Goal: Information Seeking & Learning: Learn about a topic

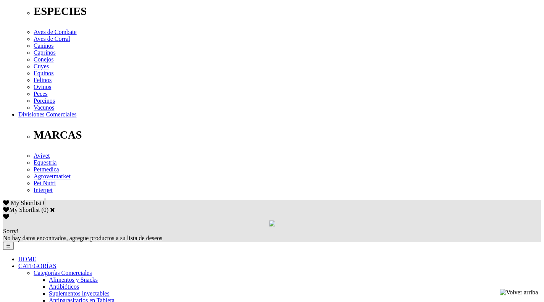
scroll to position [302, 0]
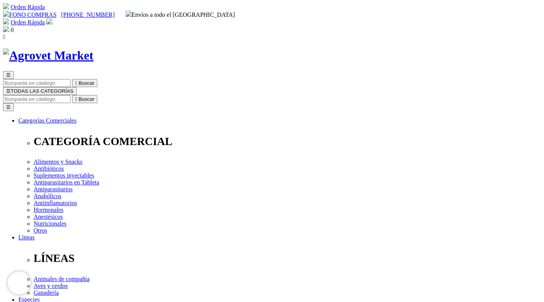
checkbox input "true"
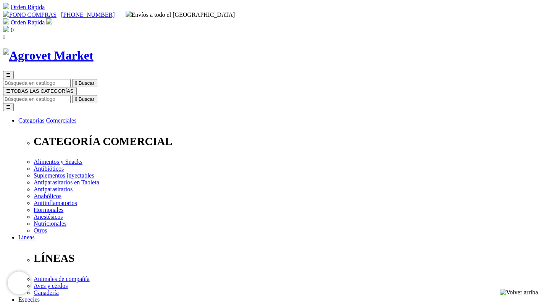
checkbox input "true"
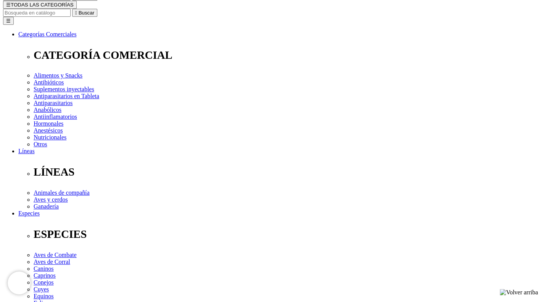
scroll to position [121, 0]
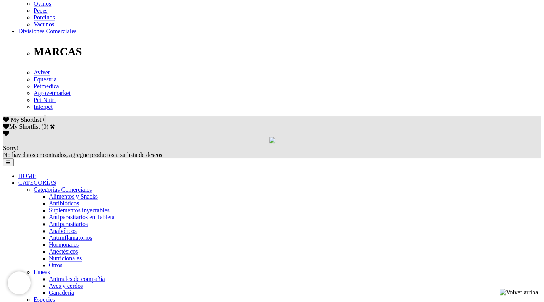
scroll to position [393, 0]
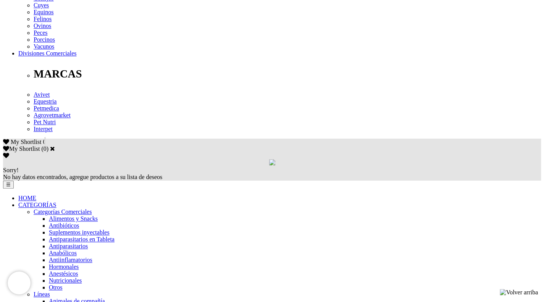
scroll to position [397, 0]
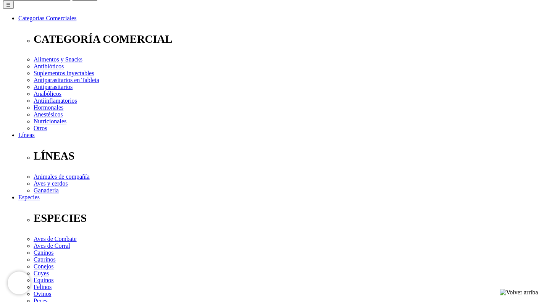
scroll to position [113, 0]
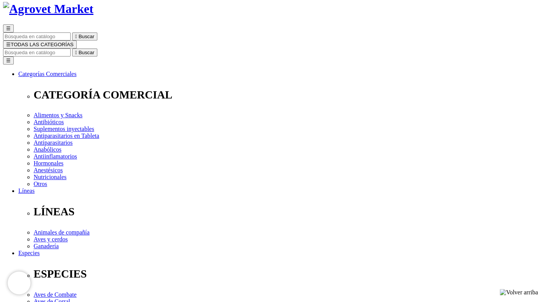
scroll to position [2, 0]
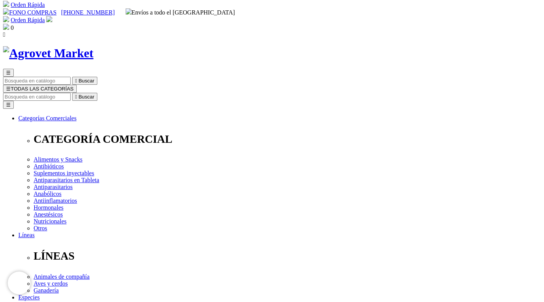
click at [71, 93] on input "Buscar" at bounding box center [37, 97] width 68 height 8
type input "fenilbutazona"
click at [116, 93] on button " Buscar" at bounding box center [128, 97] width 25 height 8
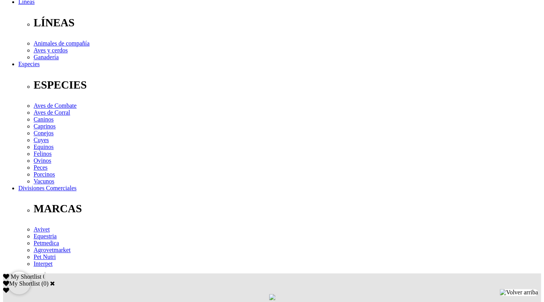
scroll to position [235, 0]
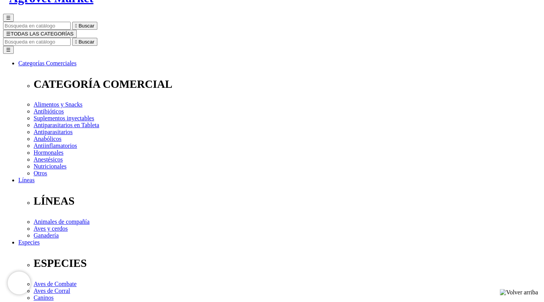
scroll to position [58, 0]
drag, startPoint x: 345, startPoint y: 43, endPoint x: 405, endPoint y: 184, distance: 153.5
select select "3"
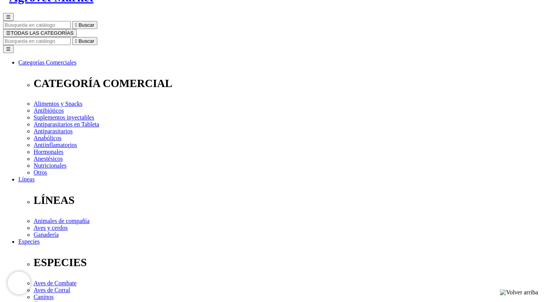
select select "3"
drag, startPoint x: 331, startPoint y: 42, endPoint x: 272, endPoint y: 39, distance: 58.8
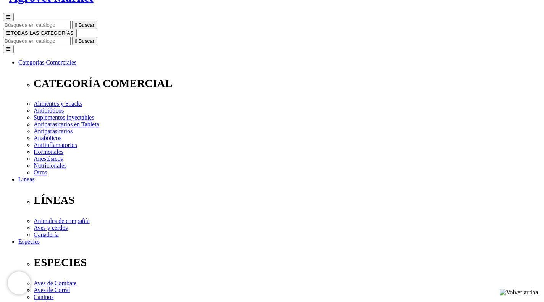
copy h1 "Fenbuta® 200"
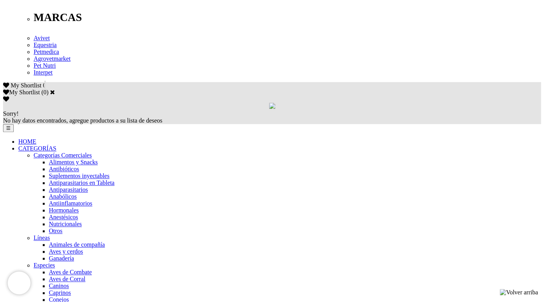
scroll to position [428, 0]
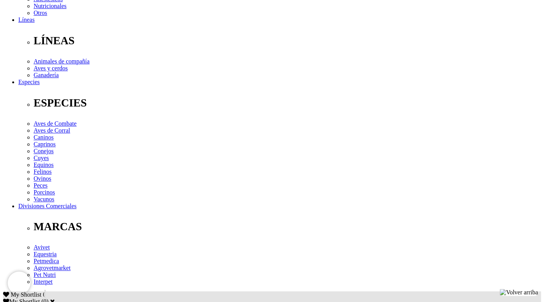
scroll to position [240, 0]
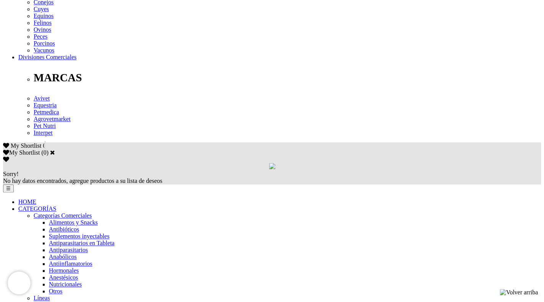
scroll to position [0, 0]
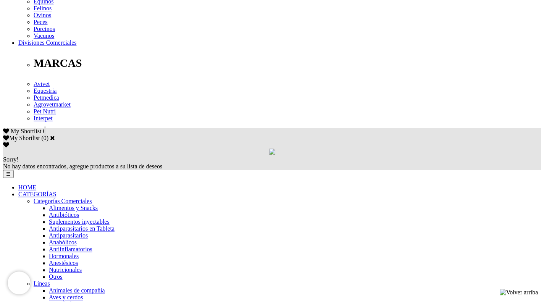
scroll to position [384, 0]
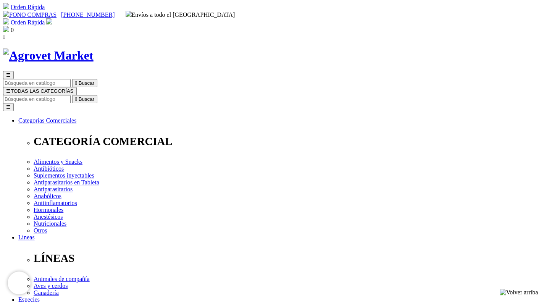
scroll to position [138, 0]
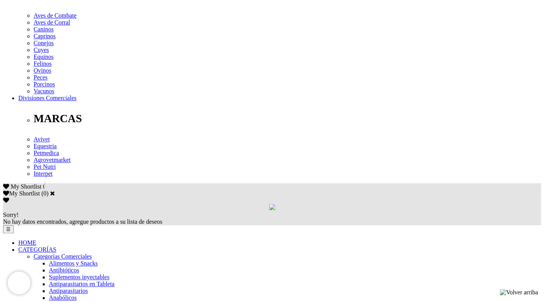
scroll to position [326, 0]
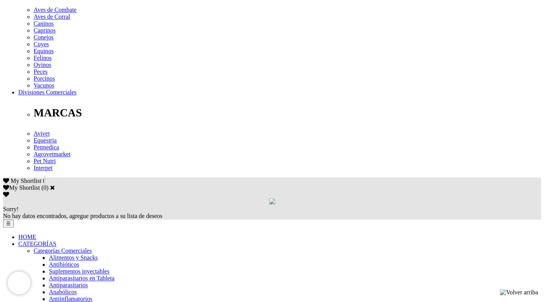
scroll to position [330, 0]
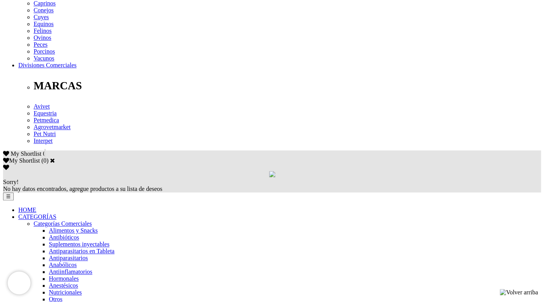
scroll to position [356, 0]
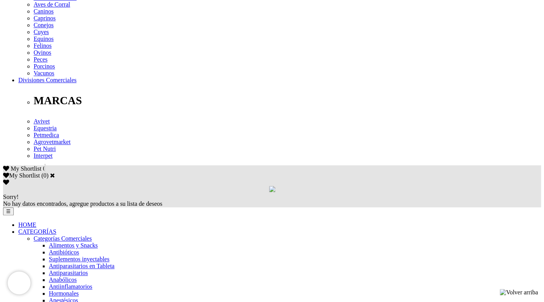
scroll to position [344, 0]
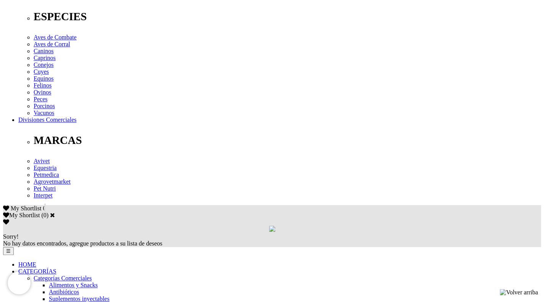
scroll to position [287, 0]
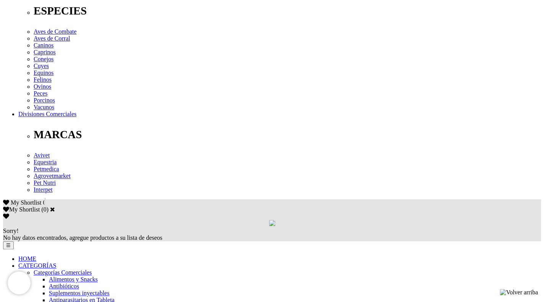
scroll to position [329, 0]
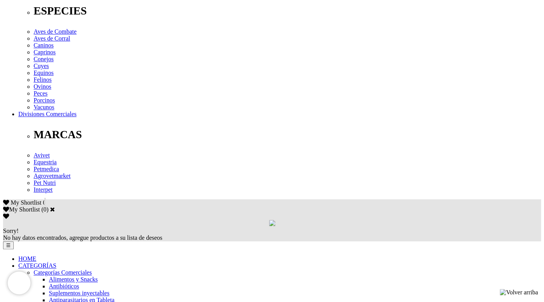
scroll to position [316, 0]
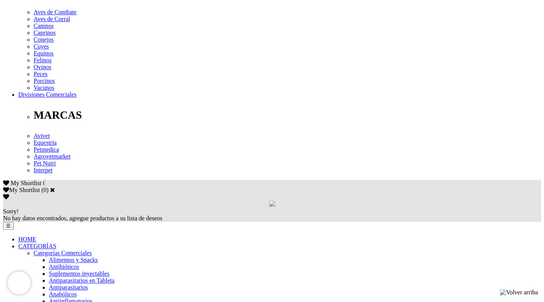
scroll to position [344, 0]
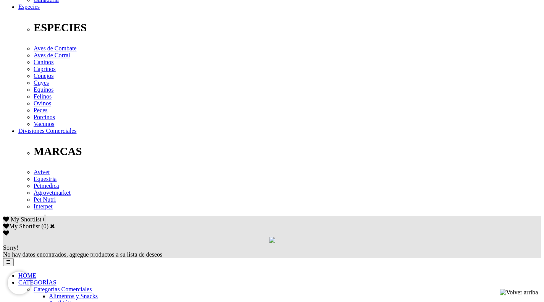
scroll to position [294, 0]
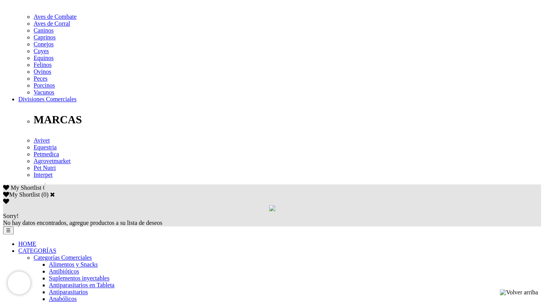
scroll to position [323, 0]
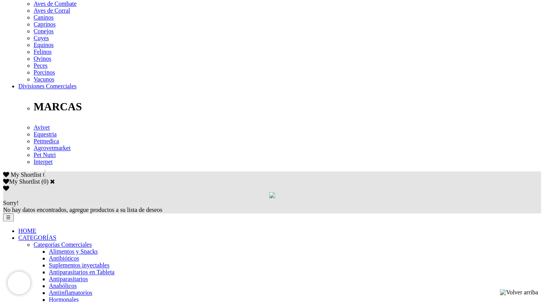
scroll to position [336, 0]
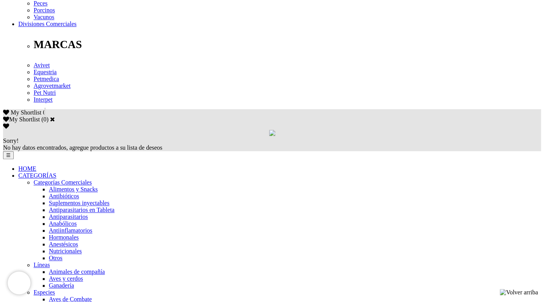
scroll to position [424, 0]
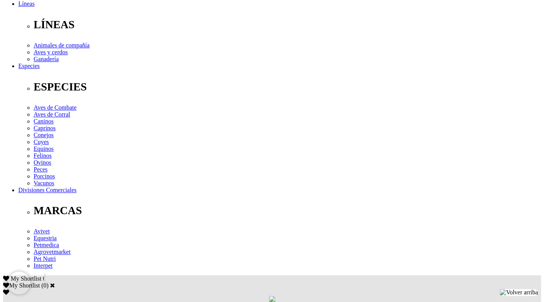
scroll to position [373, 0]
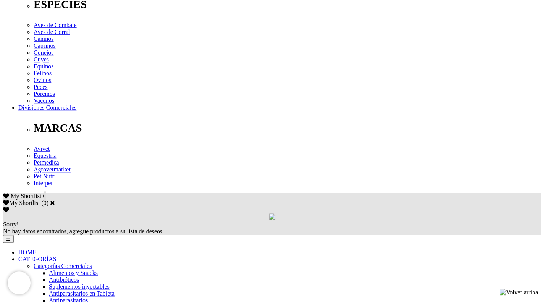
scroll to position [320, 0]
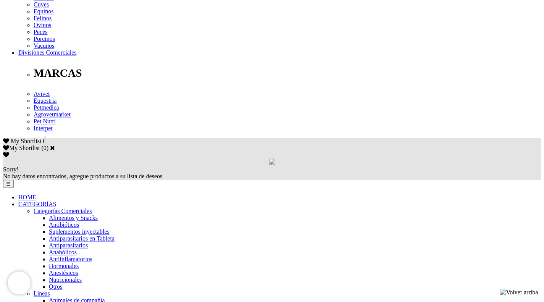
scroll to position [375, 0]
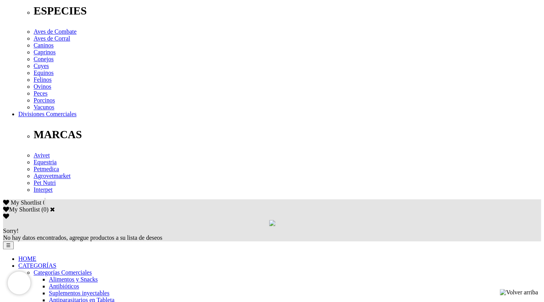
scroll to position [315, 0]
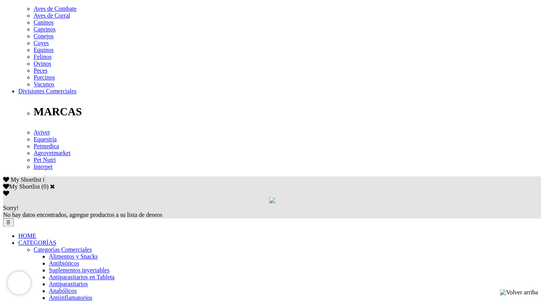
scroll to position [330, 0]
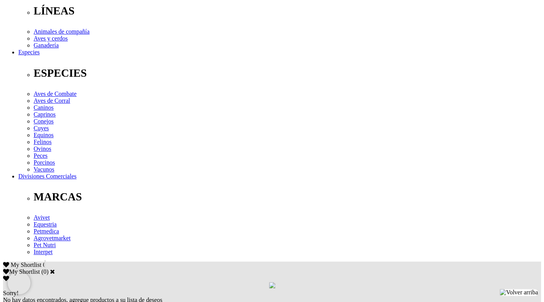
scroll to position [245, 0]
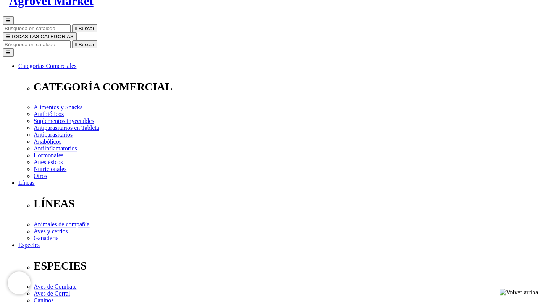
scroll to position [55, 0]
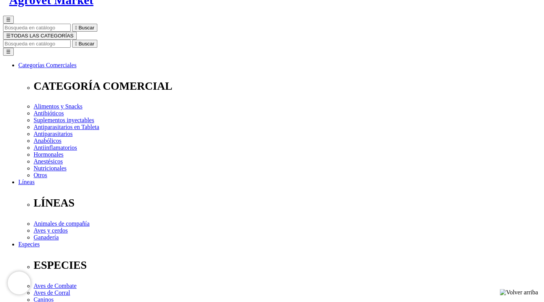
select select "4"
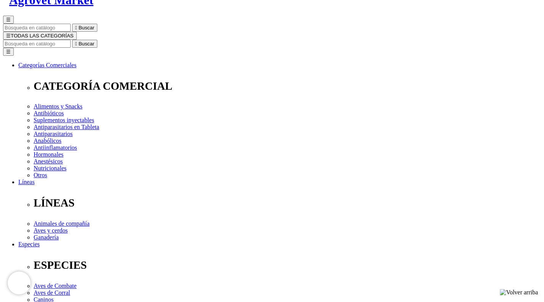
drag, startPoint x: 337, startPoint y: 44, endPoint x: 273, endPoint y: 44, distance: 64.1
copy h1 "Hepato-Ject®"
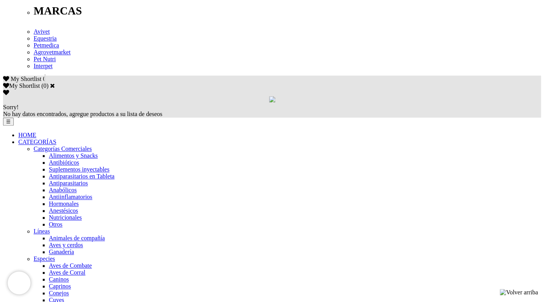
scroll to position [427, 0]
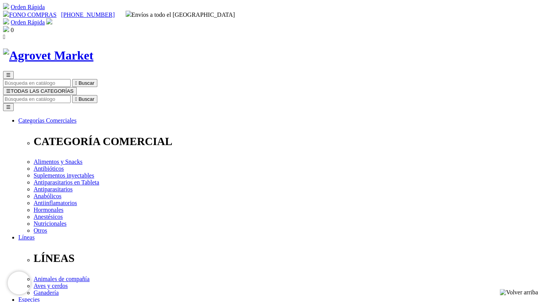
select select "3"
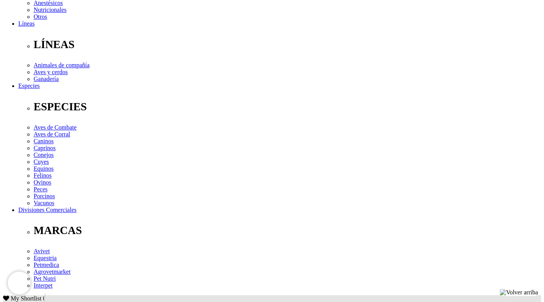
scroll to position [214, 0]
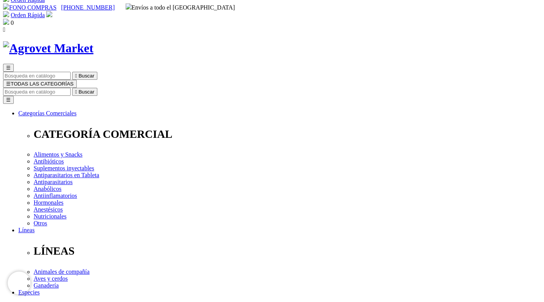
scroll to position [0, 0]
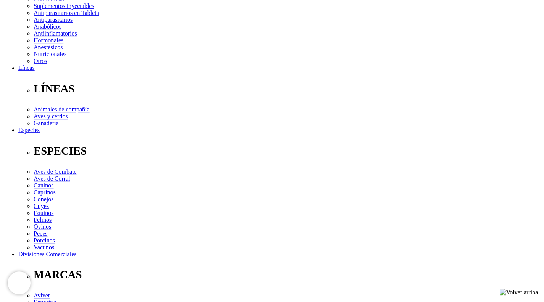
scroll to position [170, 0]
drag, startPoint x: 543, startPoint y: 152, endPoint x: 549, endPoint y: 107, distance: 45.0
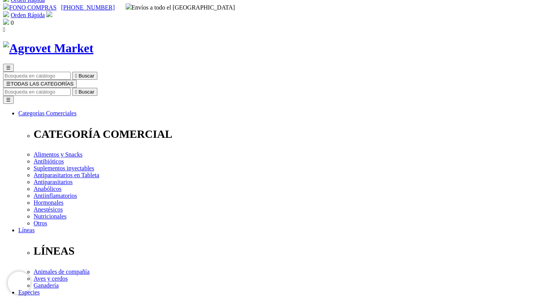
scroll to position [4, 0]
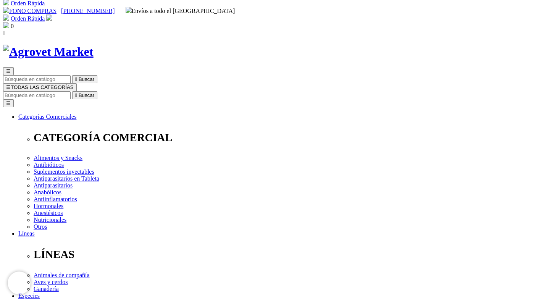
select select "4"
drag, startPoint x: 339, startPoint y: 98, endPoint x: 275, endPoint y: 100, distance: 63.3
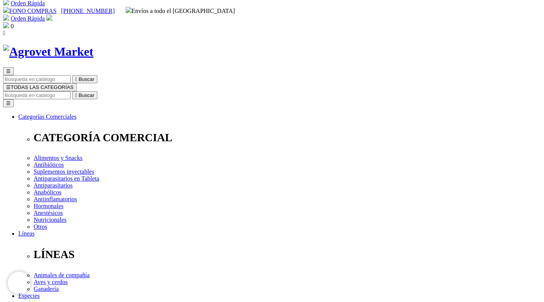
copy h1 "Enroflox® 20 L.A"
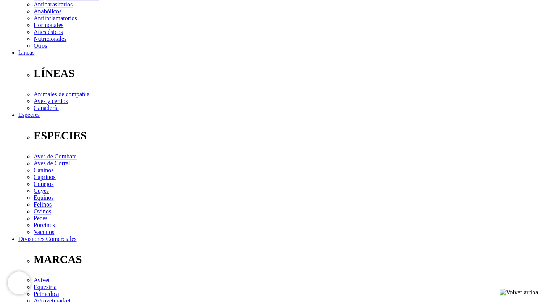
scroll to position [185, 0]
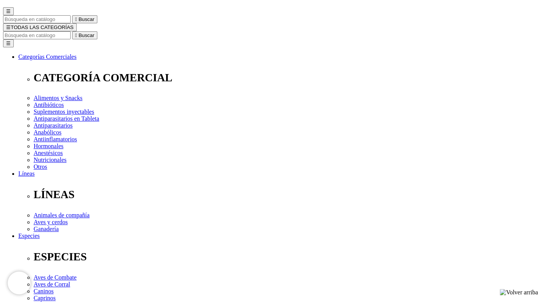
scroll to position [64, 0]
drag, startPoint x: 388, startPoint y: 39, endPoint x: 280, endPoint y: 36, distance: 108.7
copy h1 "Curabicheras Kerkus Plata"
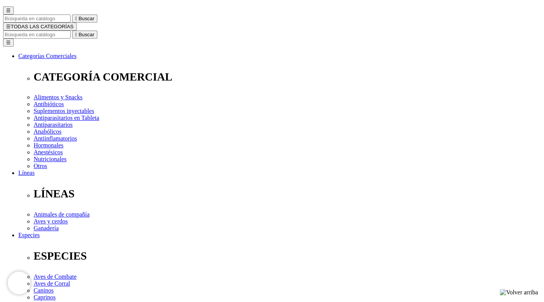
select select "367"
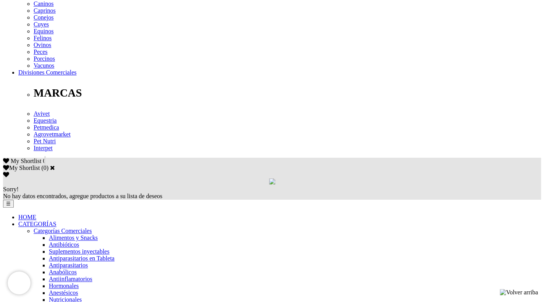
scroll to position [352, 0]
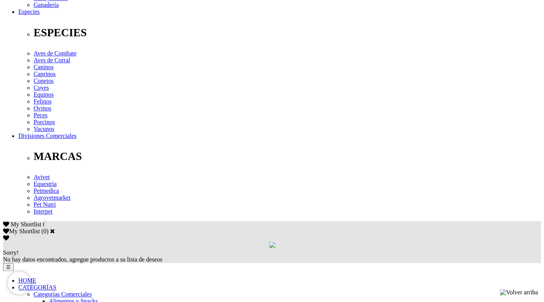
scroll to position [309, 0]
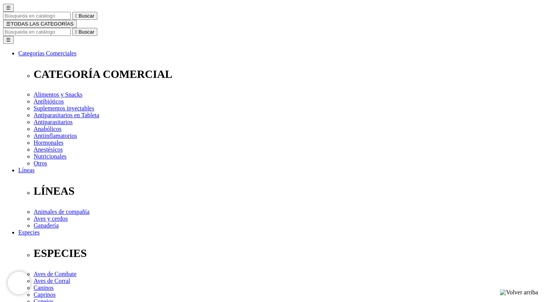
scroll to position [69, 0]
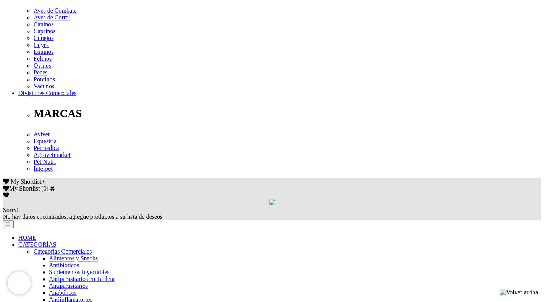
scroll to position [333, 0]
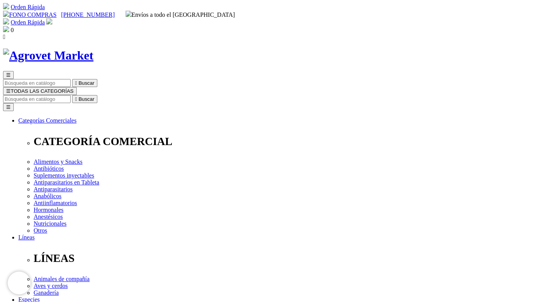
scroll to position [24, 0]
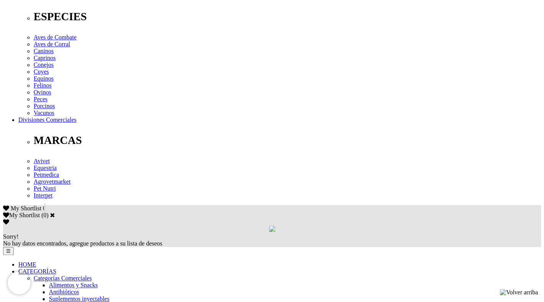
scroll to position [316, 0]
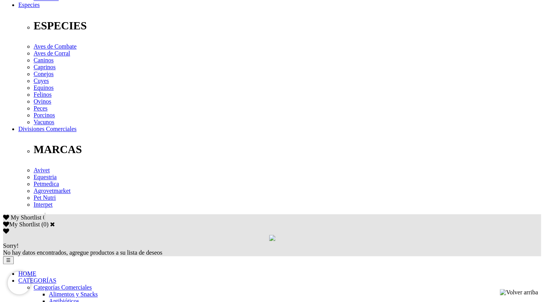
scroll to position [298, 0]
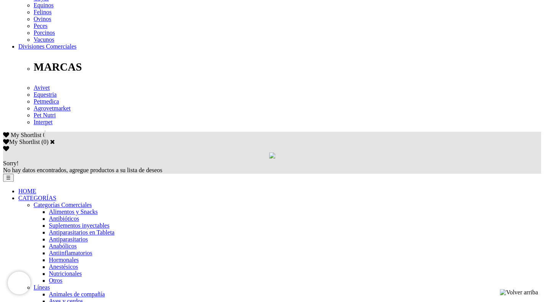
scroll to position [384, 0]
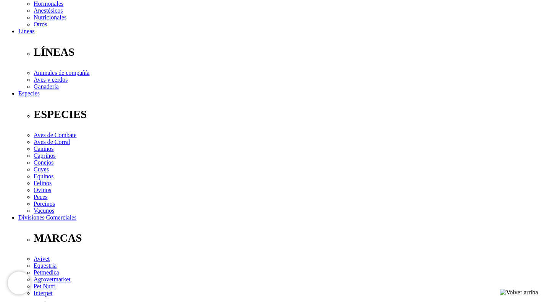
scroll to position [248, 0]
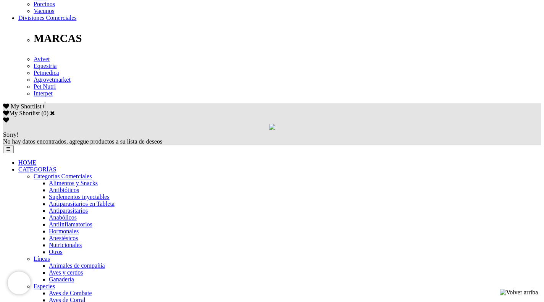
scroll to position [466, 0]
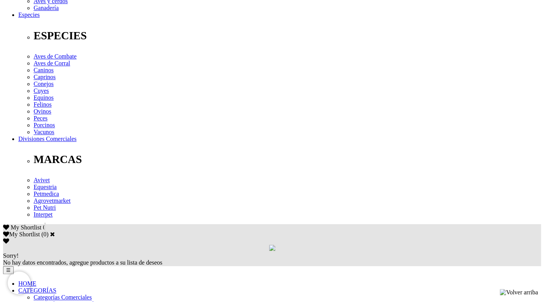
scroll to position [291, 0]
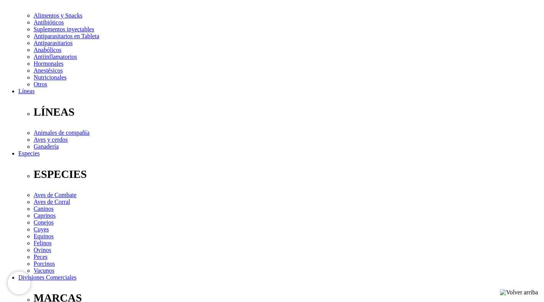
scroll to position [152, 0]
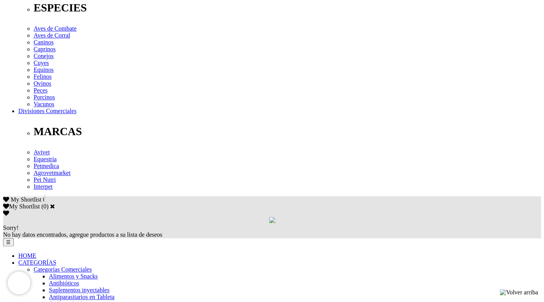
scroll to position [313, 0]
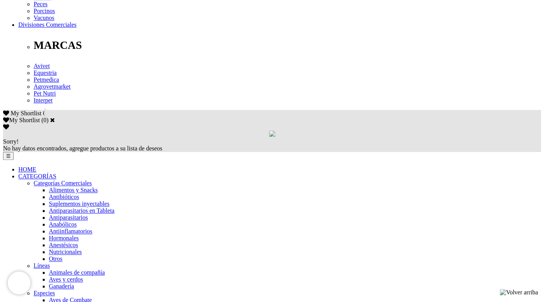
scroll to position [402, 0]
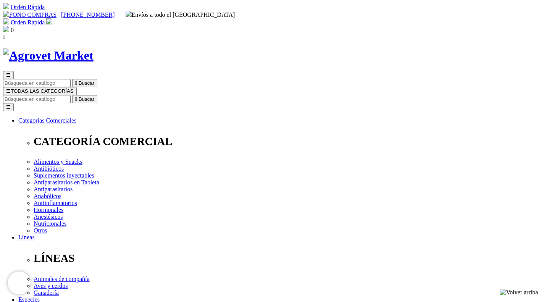
scroll to position [419, 0]
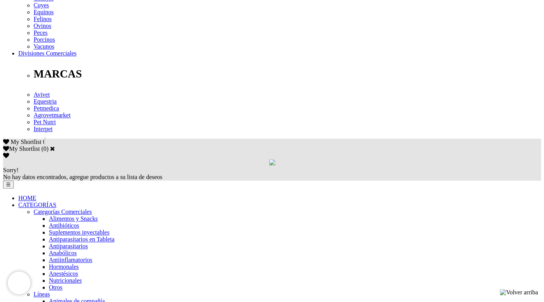
scroll to position [401, 0]
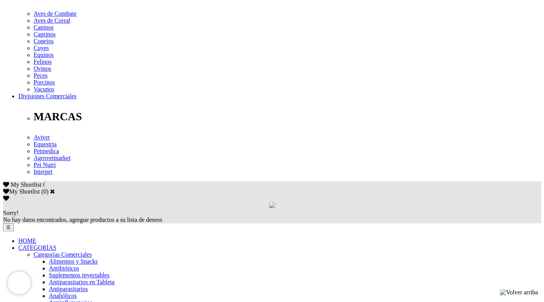
scroll to position [327, 0]
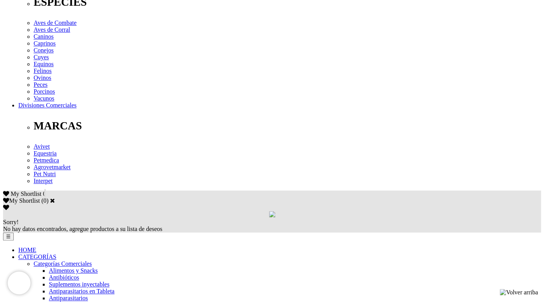
scroll to position [319, 0]
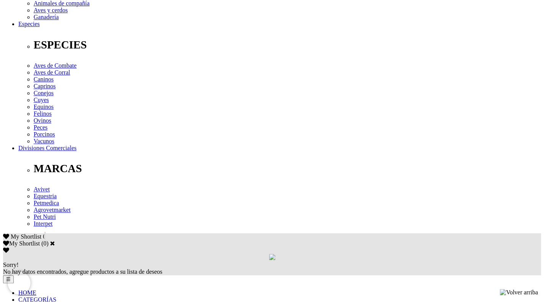
scroll to position [275, 0]
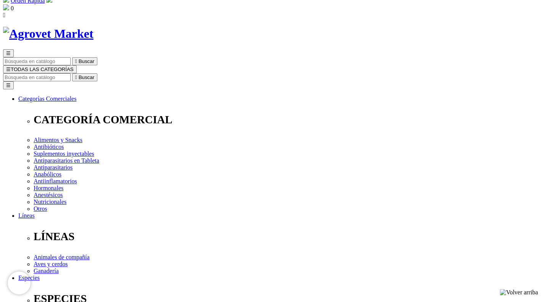
scroll to position [0, 0]
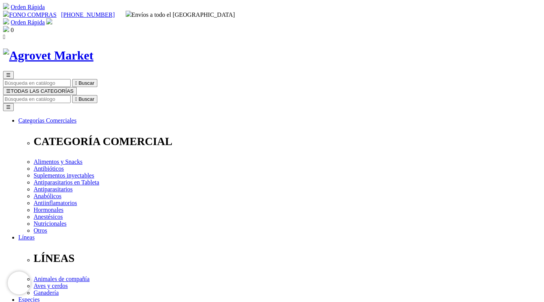
click at [71, 95] on input "Buscar" at bounding box center [37, 99] width 68 height 8
type input "hematofos"
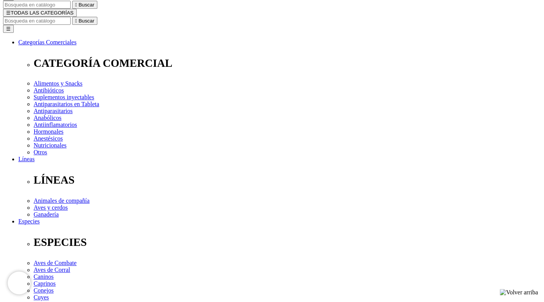
scroll to position [130, 0]
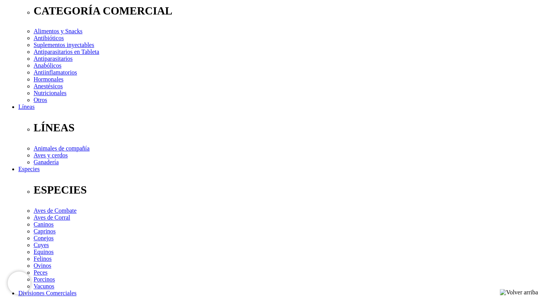
select select "5"
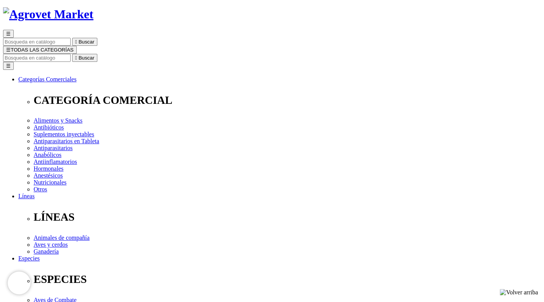
scroll to position [42, 0]
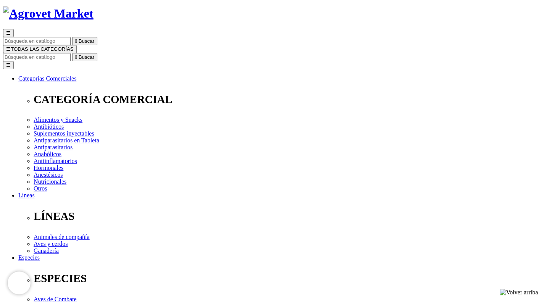
drag, startPoint x: 307, startPoint y: 112, endPoint x: 276, endPoint y: 113, distance: 30.5
copy span "S/108.00"
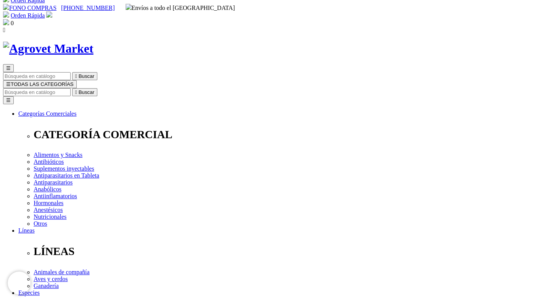
scroll to position [0, 0]
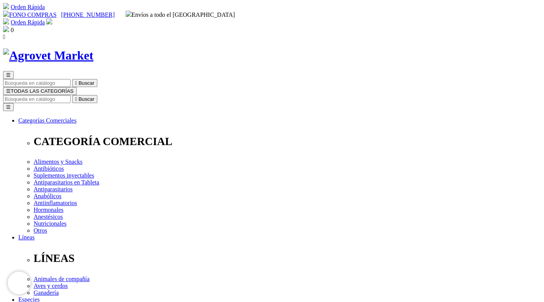
click at [71, 95] on input "Buscar" at bounding box center [37, 99] width 68 height 8
type input "vitamina B"
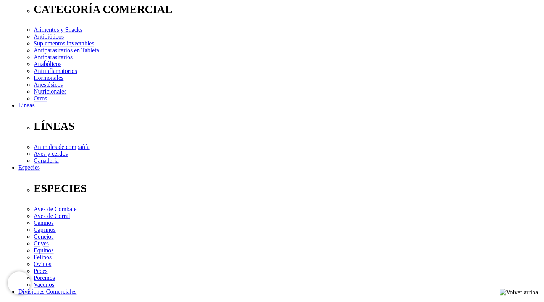
scroll to position [130, 0]
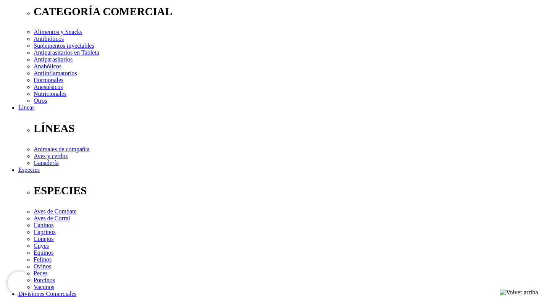
drag, startPoint x: 542, startPoint y: 116, endPoint x: 549, endPoint y: 64, distance: 51.9
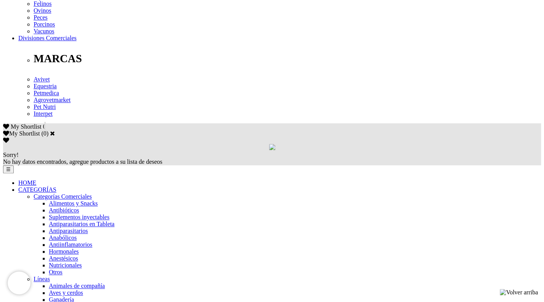
scroll to position [386, 0]
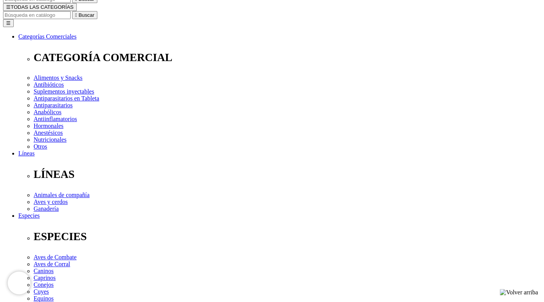
scroll to position [113, 0]
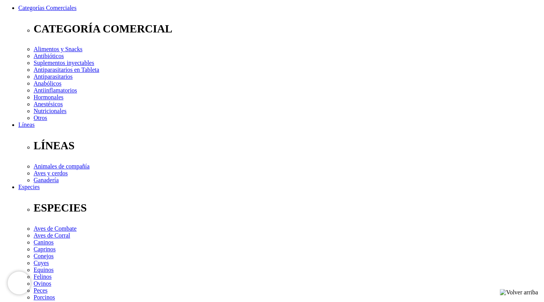
select select "12"
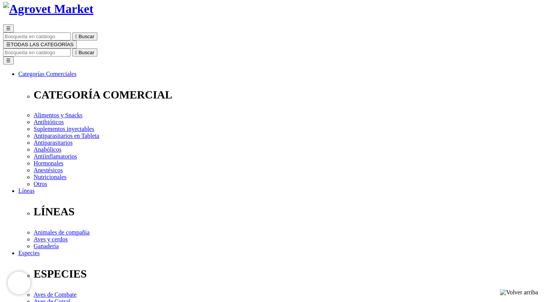
scroll to position [52, 0]
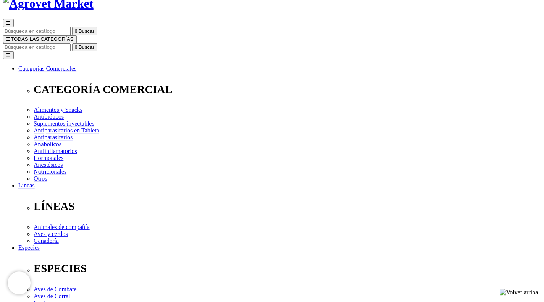
drag, startPoint x: 347, startPoint y: 47, endPoint x: 275, endPoint y: 45, distance: 72.5
copy h1 "Aminoplex® Forte"
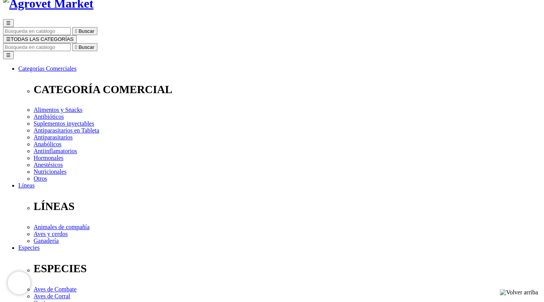
radio input "true"
select select "0"
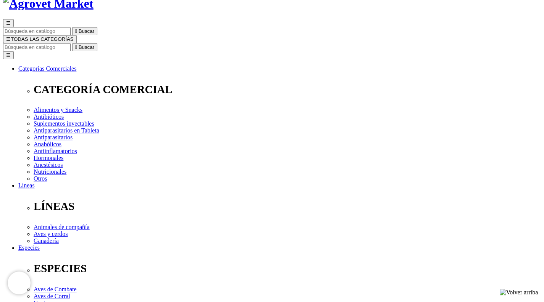
radio input "true"
select select "12"
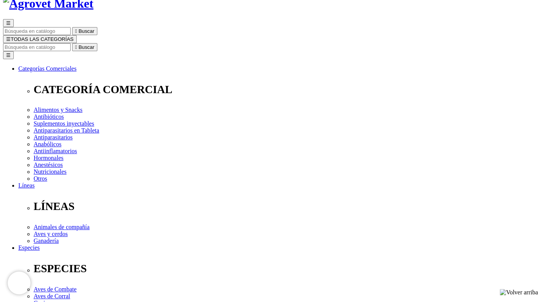
select select "5"
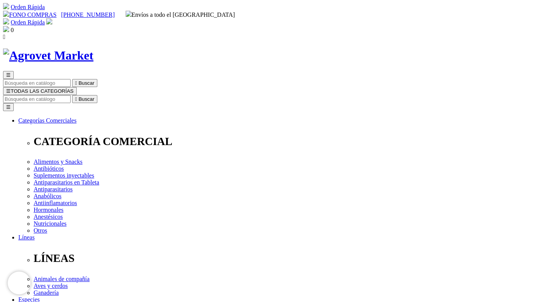
click at [71, 95] on input "Buscar" at bounding box center [37, 99] width 68 height 8
type input "genta"
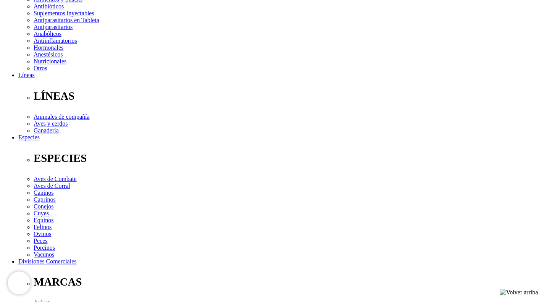
scroll to position [154, 0]
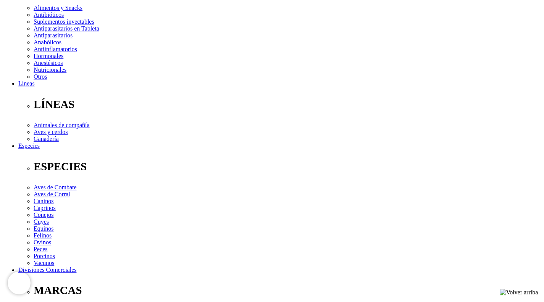
drag, startPoint x: 549, startPoint y: 80, endPoint x: 549, endPoint y: 133, distance: 52.3
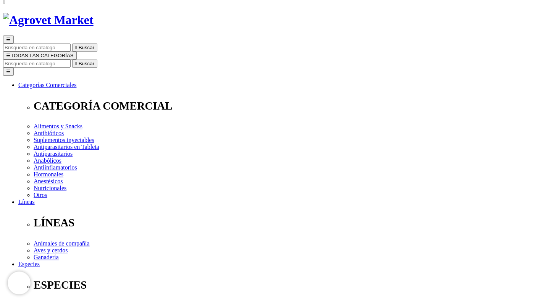
scroll to position [0, 0]
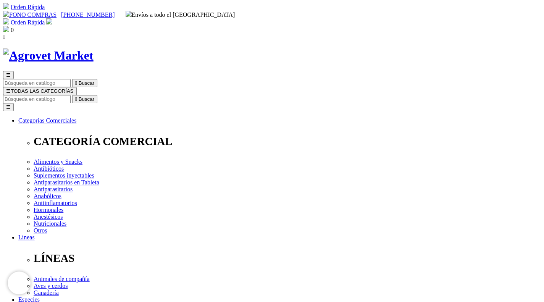
checkbox input "true"
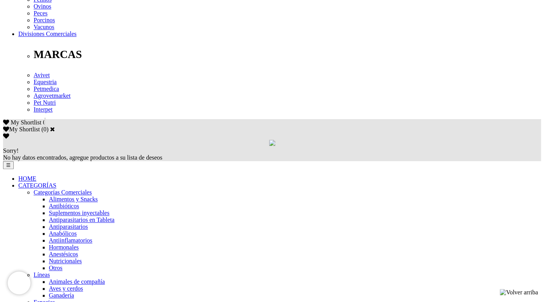
scroll to position [400, 0]
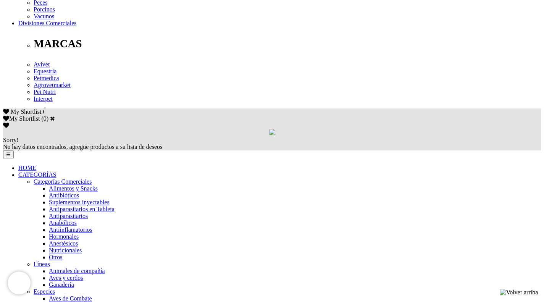
drag, startPoint x: 0, startPoint y: 0, endPoint x: 549, endPoint y: 209, distance: 587.2
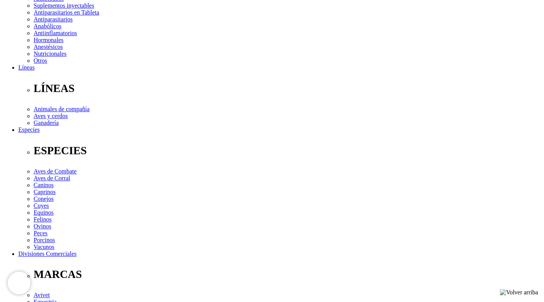
scroll to position [170, 0]
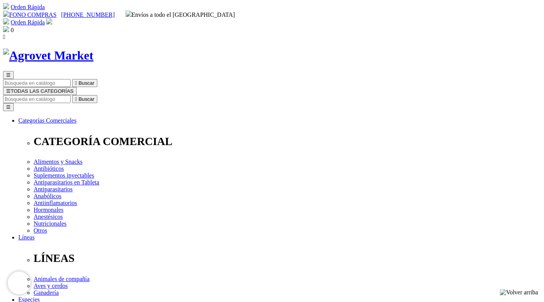
select select "4"
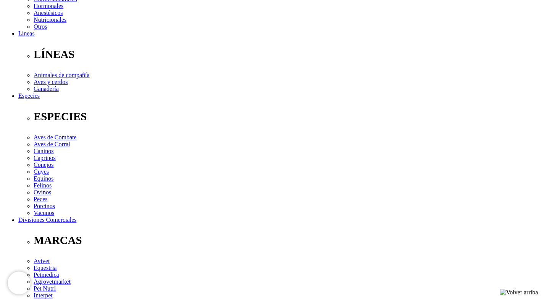
scroll to position [203, 0]
drag, startPoint x: 195, startPoint y: 200, endPoint x: 246, endPoint y: 200, distance: 51.1
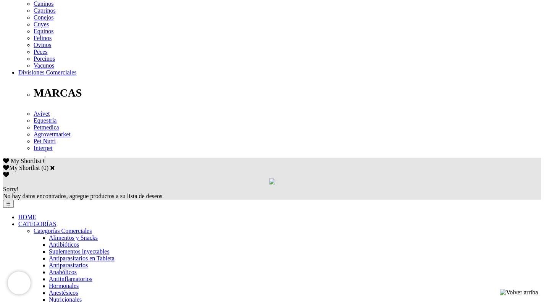
scroll to position [350, 0]
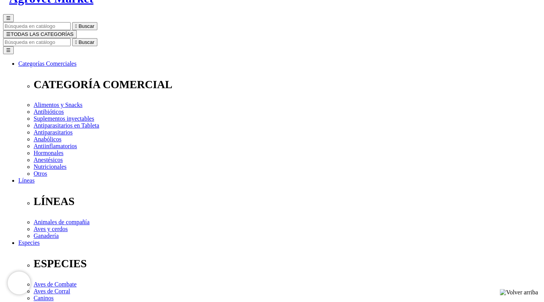
scroll to position [12, 0]
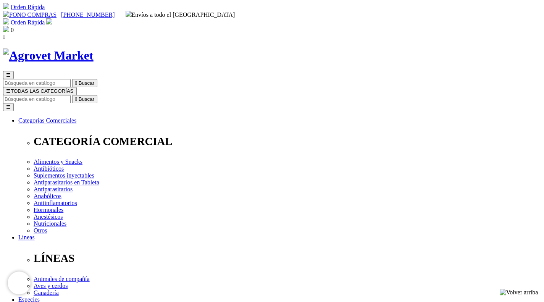
click at [71, 95] on input "Buscar" at bounding box center [37, 99] width 68 height 8
type input "vetonic"
click at [71, 95] on input "Buscar" at bounding box center [37, 99] width 68 height 8
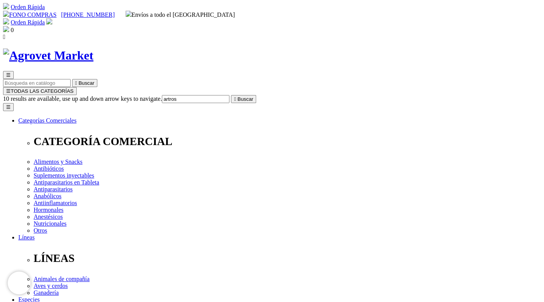
type input "artrose"
click at [71, 95] on input "Buscar" at bounding box center [37, 99] width 68 height 8
type input "fenbuta"
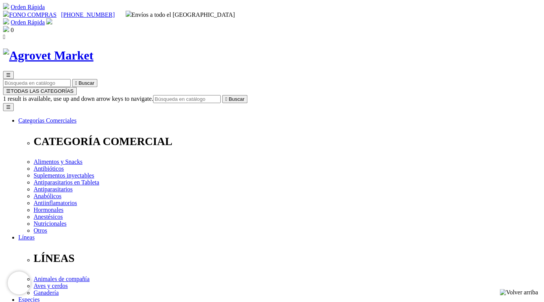
click at [222, 52] on div "☰  Buscar ☰ TODAS LAS CATEGORÍAS 1 result is available, use up and down arrow …" at bounding box center [271, 299] width 537 height 502
copy p "31107PER00001"
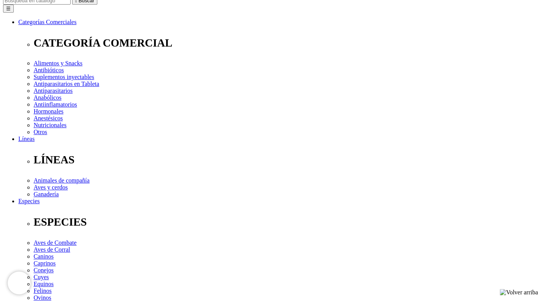
scroll to position [24, 0]
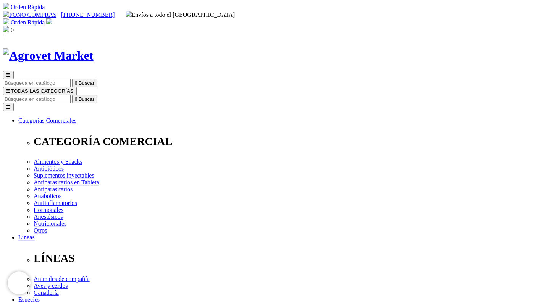
click at [71, 95] on input "Buscar" at bounding box center [37, 99] width 68 height 8
type input "pen"
click at [229, 95] on input "pen" at bounding box center [196, 99] width 68 height 8
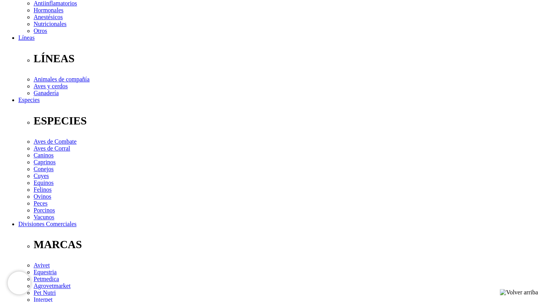
scroll to position [213, 0]
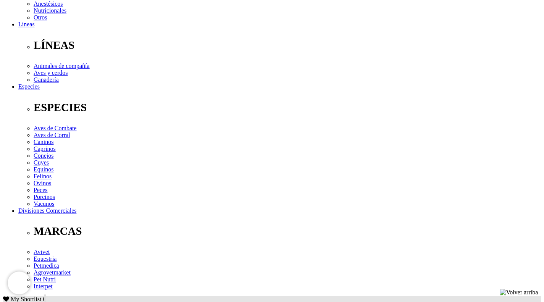
drag, startPoint x: 549, startPoint y: 39, endPoint x: 549, endPoint y: 111, distance: 72.5
drag, startPoint x: 220, startPoint y: 179, endPoint x: 253, endPoint y: 180, distance: 33.6
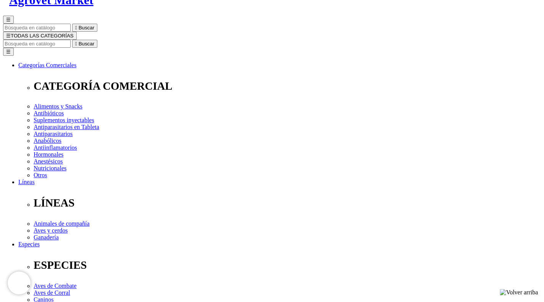
scroll to position [50, 0]
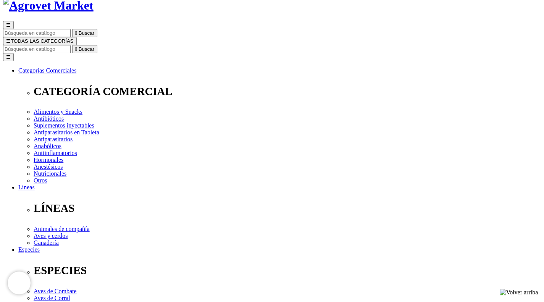
select select "4"
drag, startPoint x: 379, startPoint y: 47, endPoint x: 280, endPoint y: 48, distance: 99.6
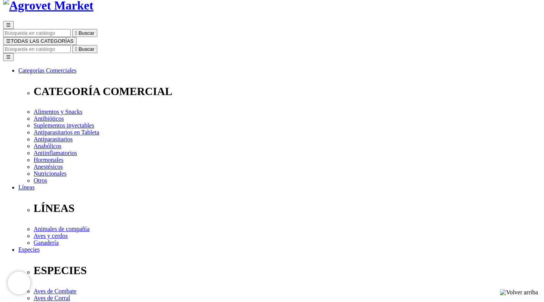
copy h1 "Pen Duo Strep® 250/200"
select select "5"
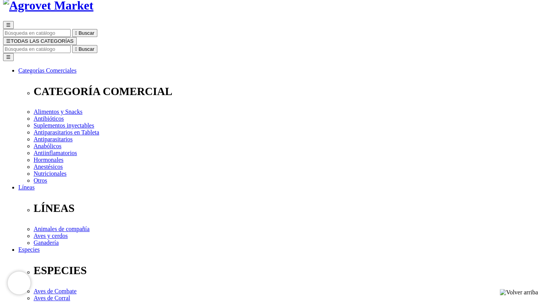
select select "5"
